Goal: Find specific page/section: Find specific page/section

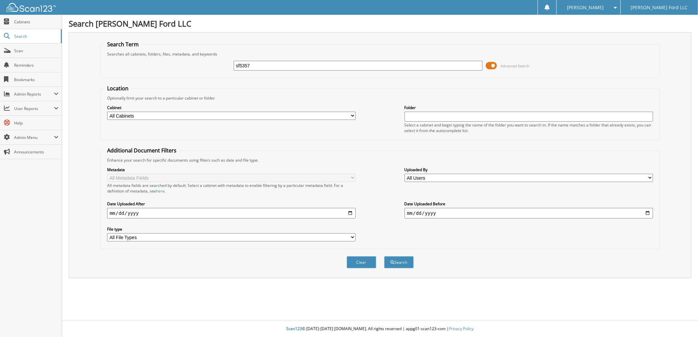
type input "sf5357"
click at [384, 256] on button "Search" at bounding box center [399, 262] width 30 height 12
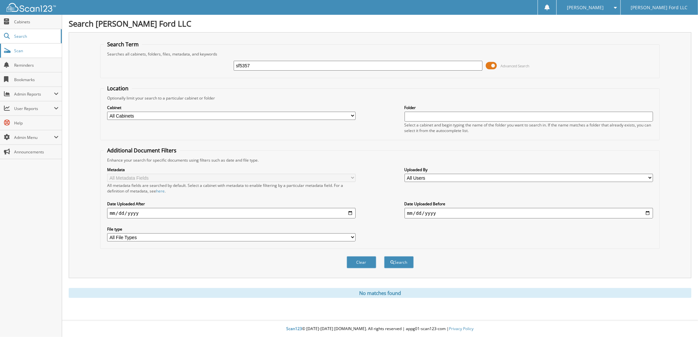
click at [23, 50] on span "Scan" at bounding box center [36, 51] width 44 height 6
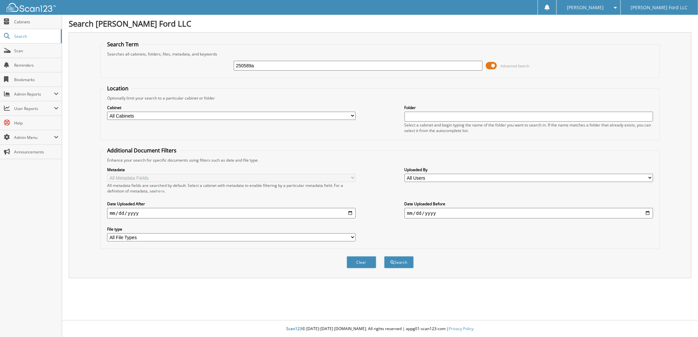
type input "250589a"
click at [384, 256] on button "Search" at bounding box center [399, 262] width 30 height 12
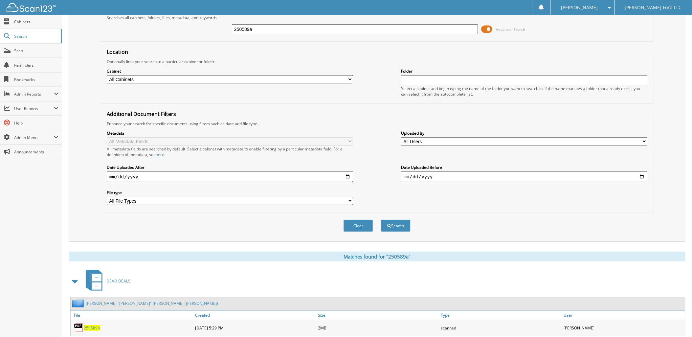
scroll to position [95, 0]
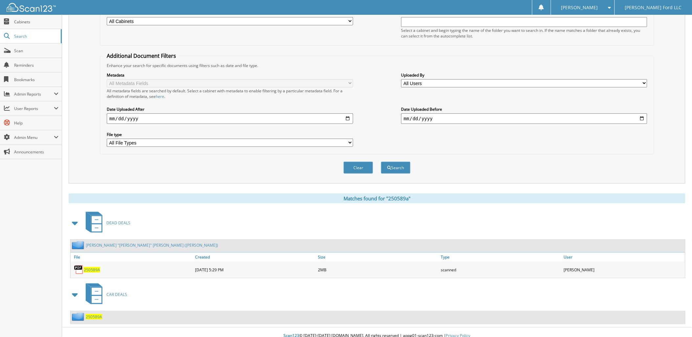
click at [95, 314] on span "250589A" at bounding box center [94, 317] width 16 height 6
